Goal: Information Seeking & Learning: Learn about a topic

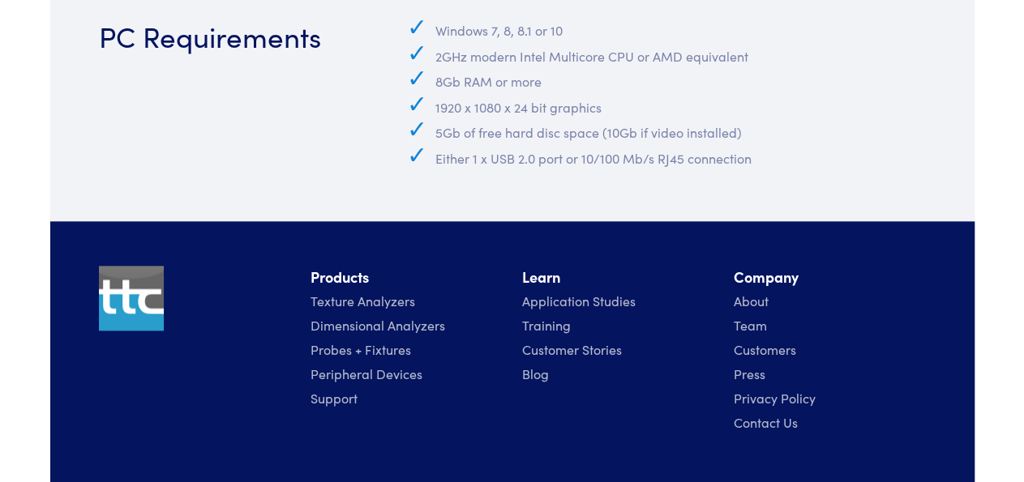
scroll to position [4008, 0]
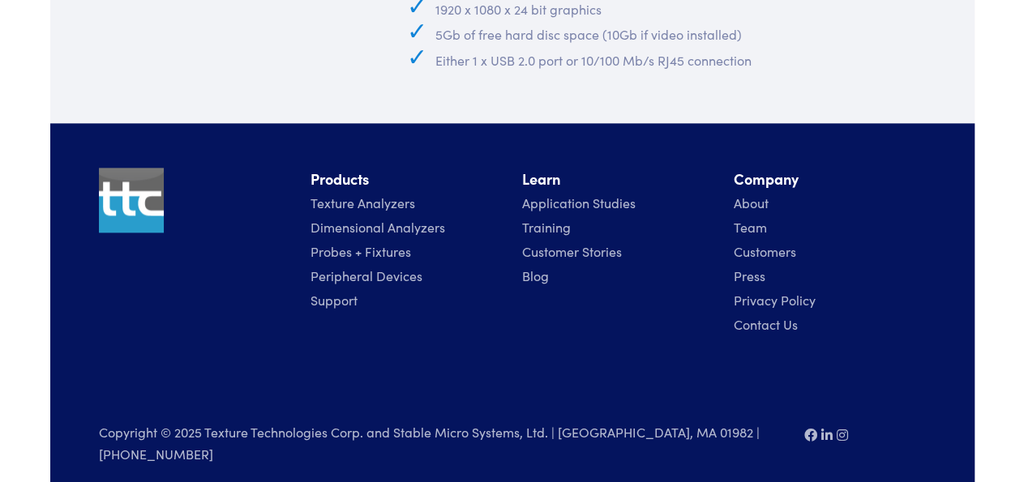
click at [593, 200] on link "Application Studies" at bounding box center [578, 203] width 113 height 18
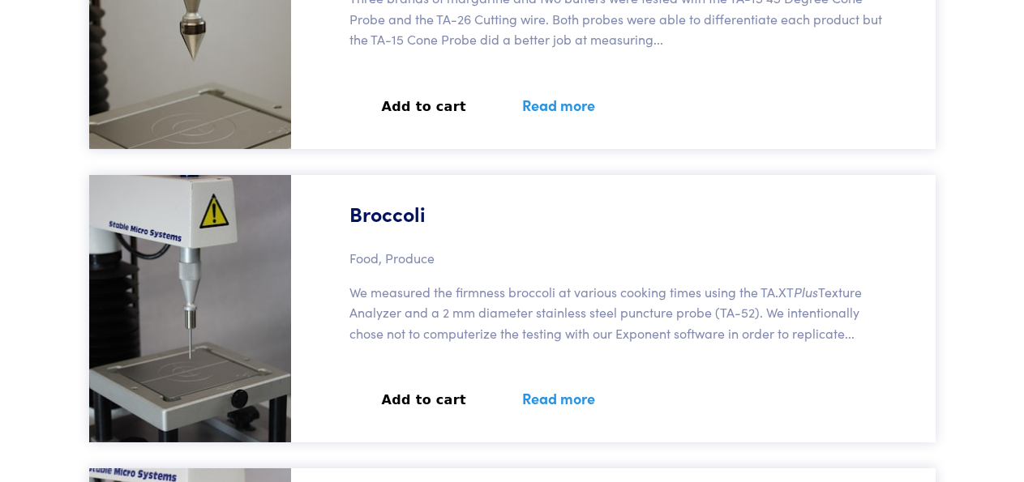
scroll to position [88502, 0]
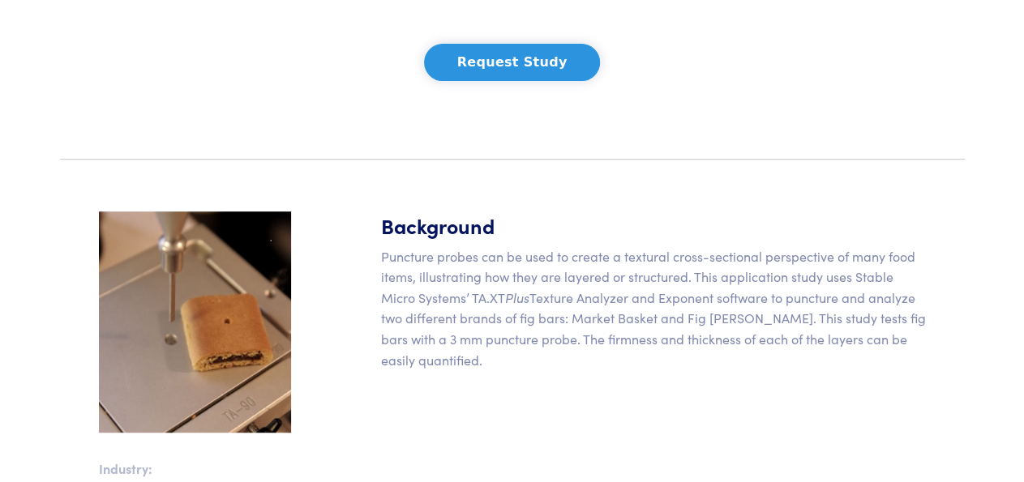
scroll to position [278, 0]
